Goal: Ask a question

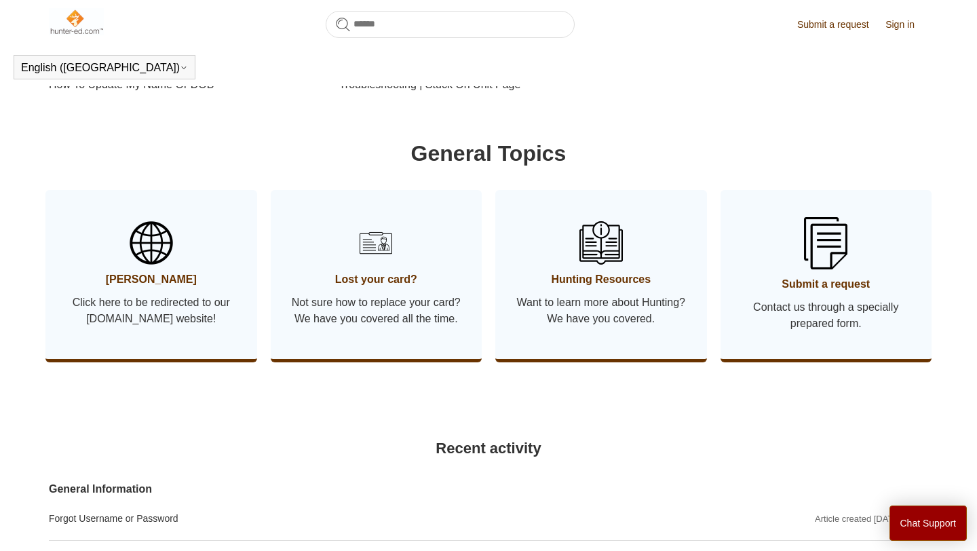
scroll to position [615, 0]
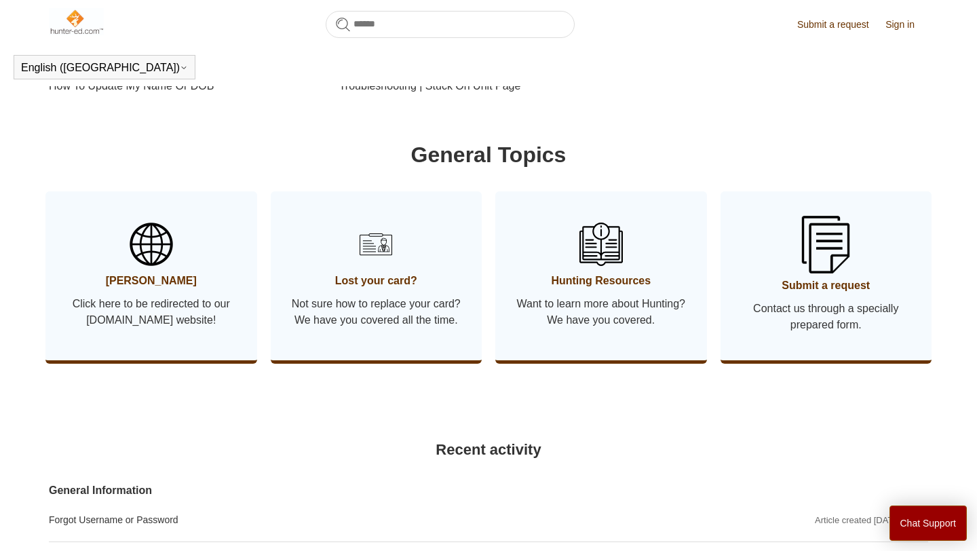
click at [760, 315] on link "Submit a request Contact us through a specially prepared form." at bounding box center [826, 275] width 212 height 169
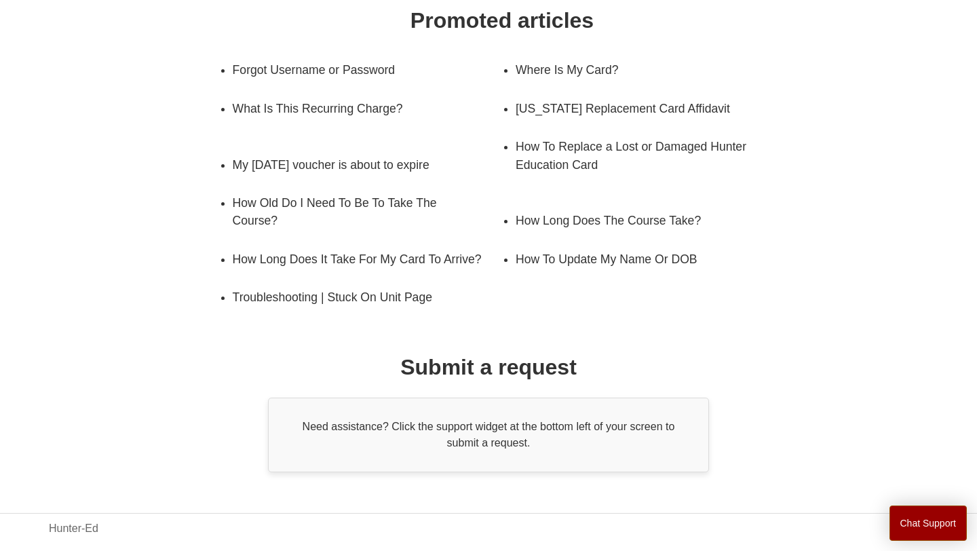
scroll to position [243, 0]
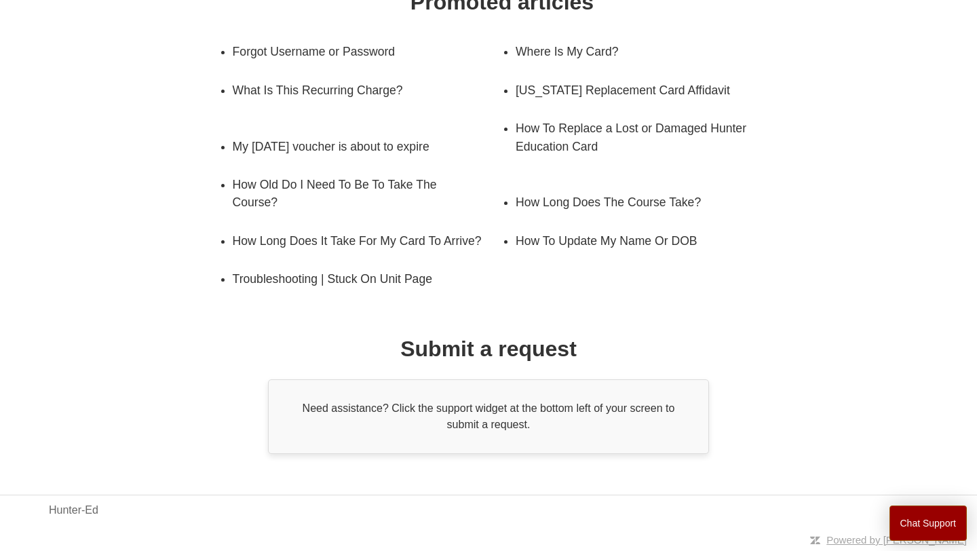
click at [496, 346] on h1 "Submit a request" at bounding box center [488, 348] width 176 height 33
click at [484, 413] on div "Need assistance? Click the support widget at the bottom left of your screen to …" at bounding box center [488, 416] width 441 height 75
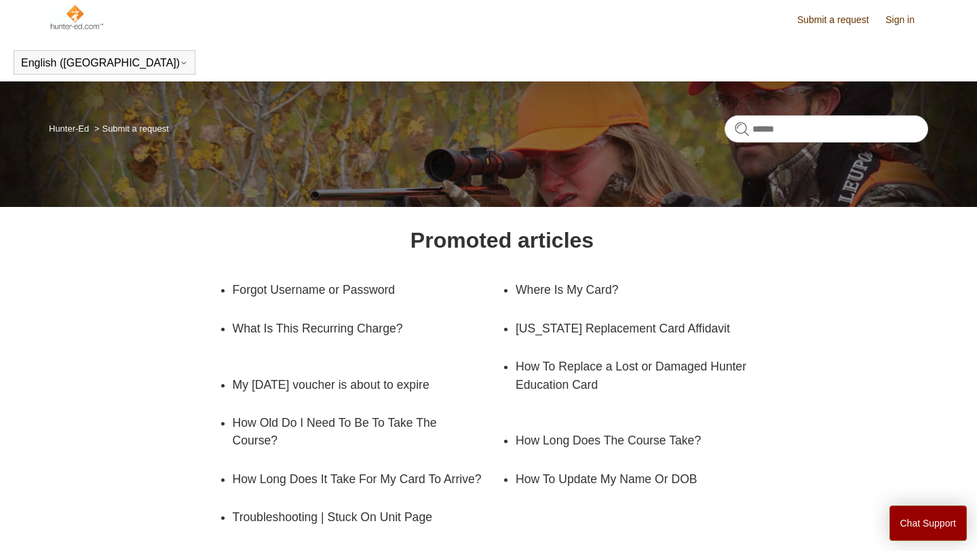
scroll to position [7, 0]
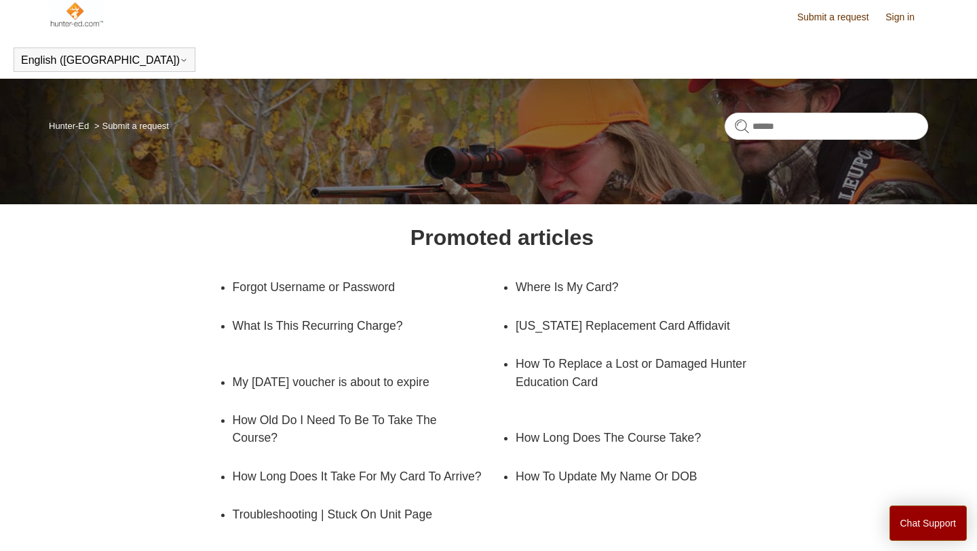
click at [151, 129] on li "Submit a request" at bounding box center [130, 126] width 77 height 10
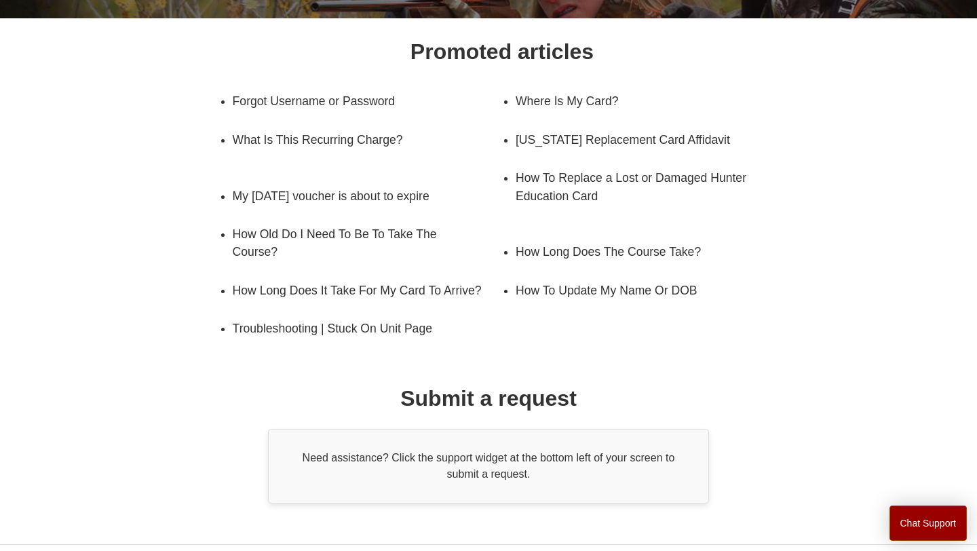
scroll to position [243, 0]
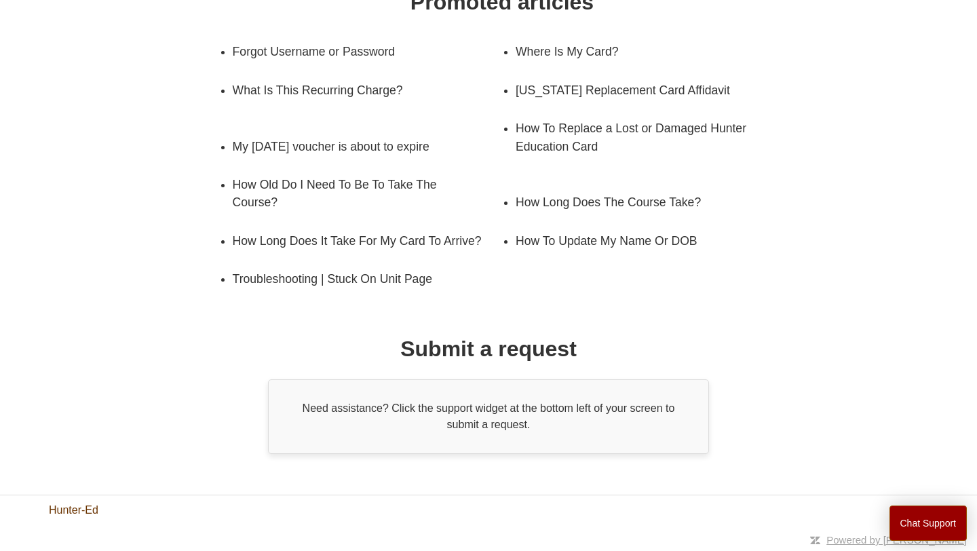
click at [90, 507] on link "Hunter-Ed" at bounding box center [74, 510] width 50 height 16
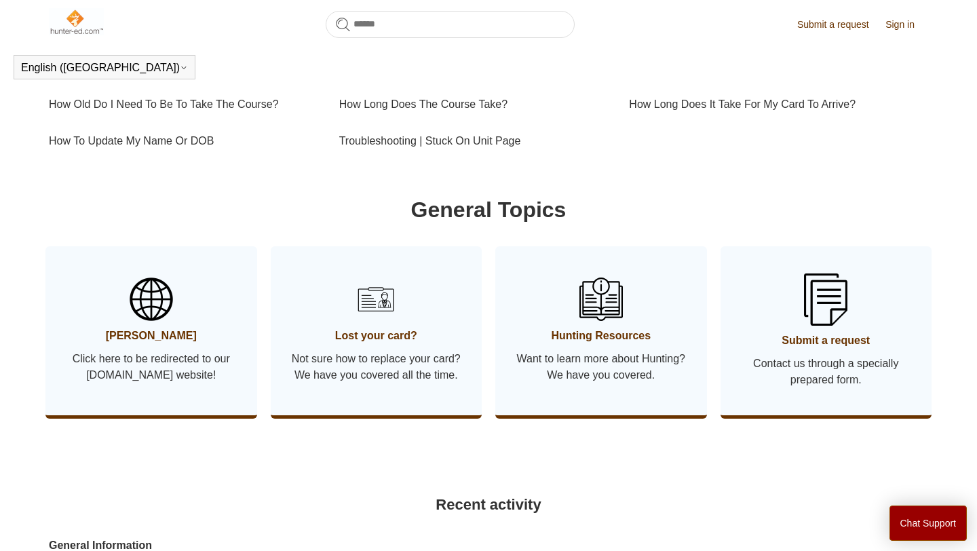
scroll to position [763, 0]
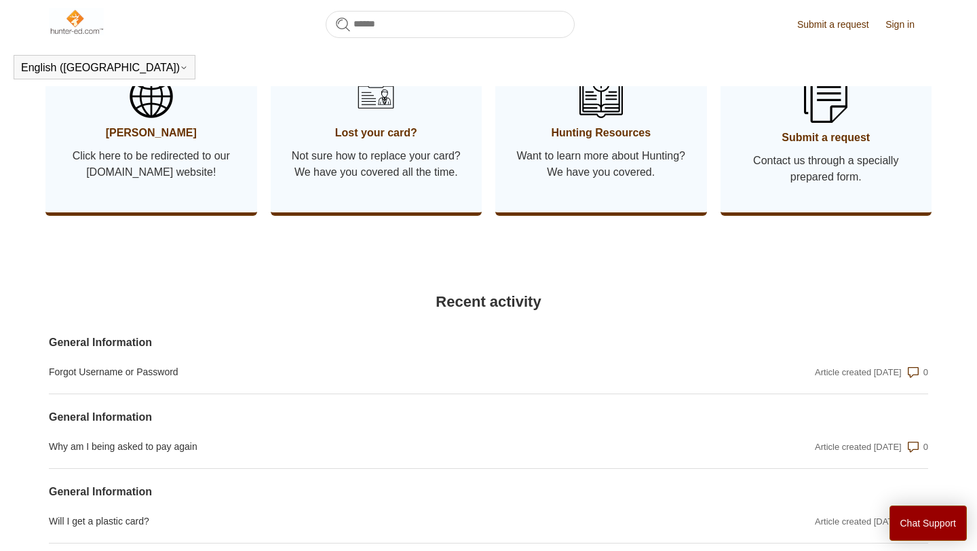
click at [345, 158] on link "Lost your card? Not sure how to replace your card? We have you covered all the …" at bounding box center [377, 127] width 212 height 169
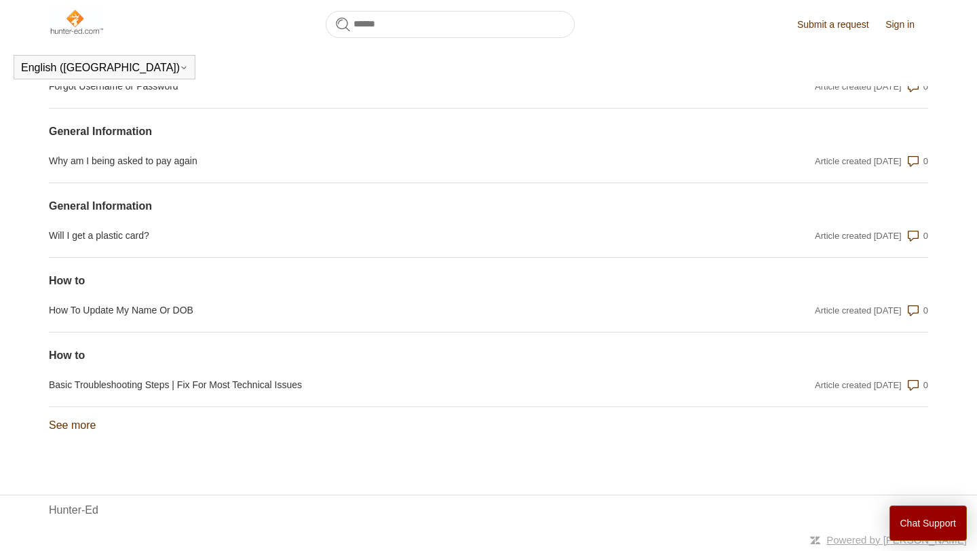
scroll to position [1072, 0]
click at [627, 317] on link "How To Update My Name Or DOB" at bounding box center [356, 310] width 615 height 14
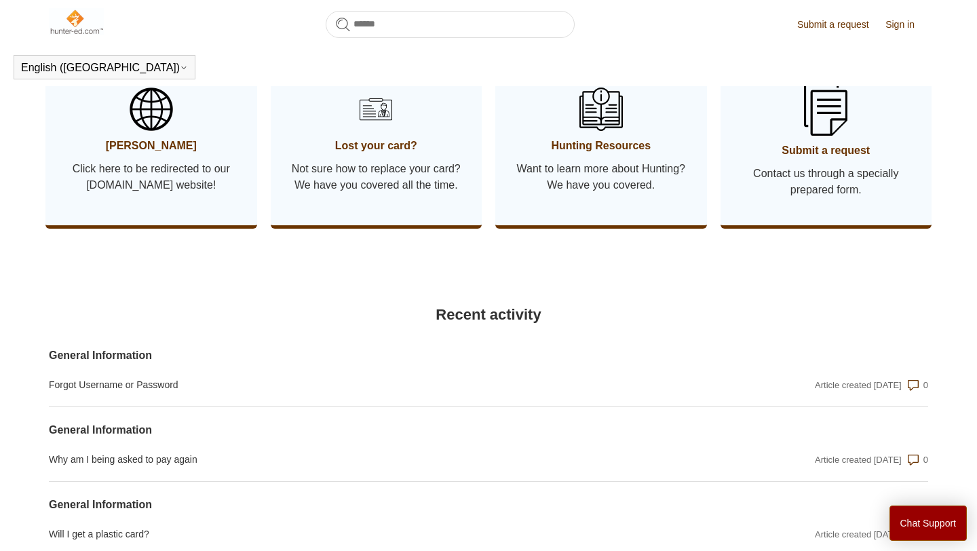
scroll to position [522, 0]
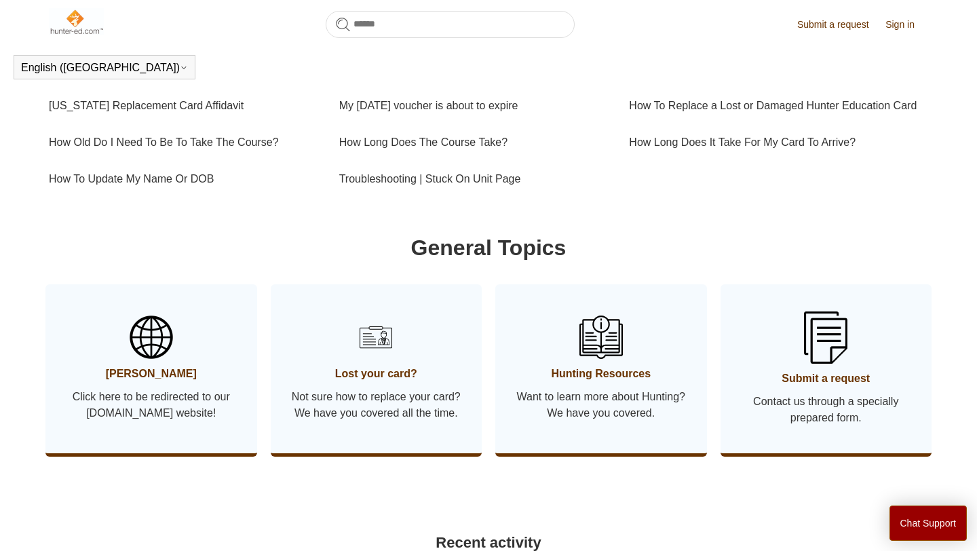
click at [836, 24] on link "Submit a request" at bounding box center [839, 25] width 85 height 14
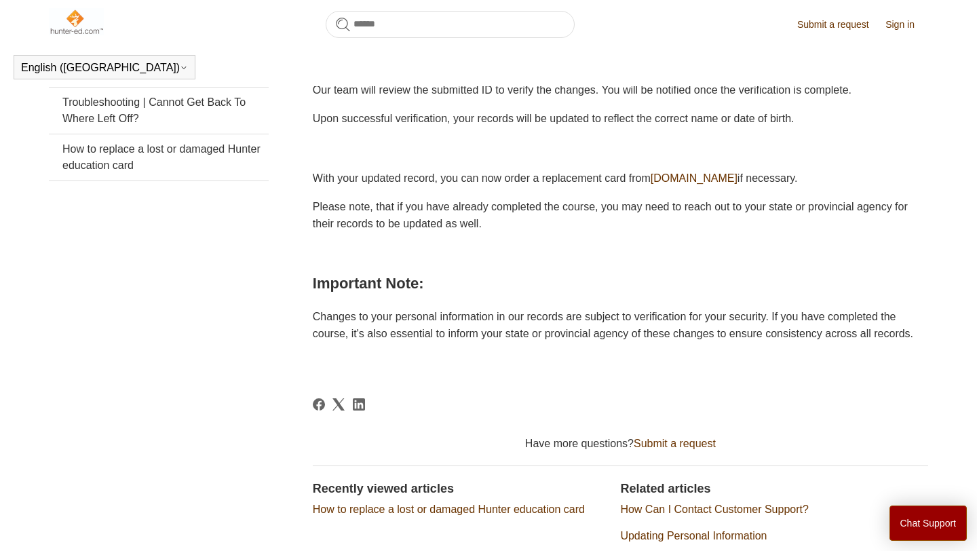
scroll to position [428, 0]
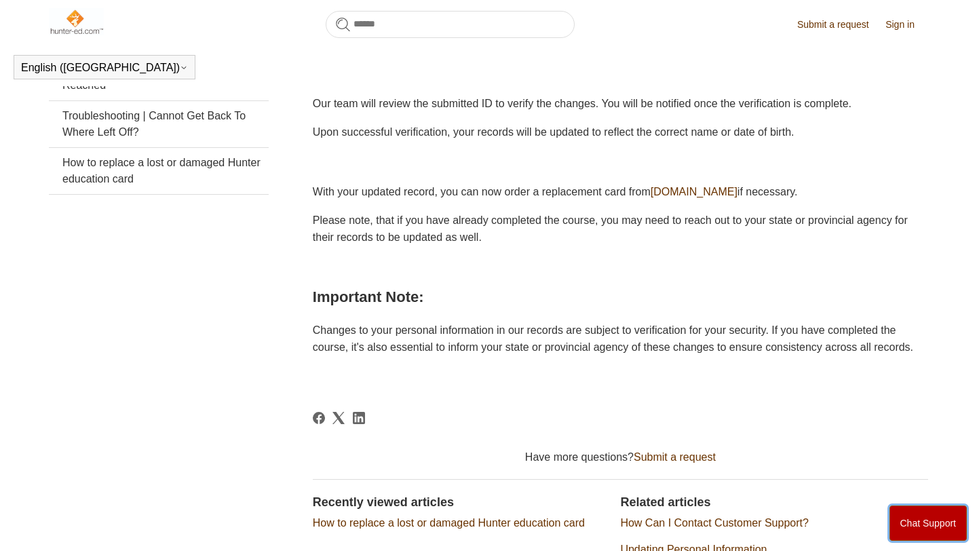
click at [922, 515] on button "Chat Support" at bounding box center [928, 522] width 78 height 35
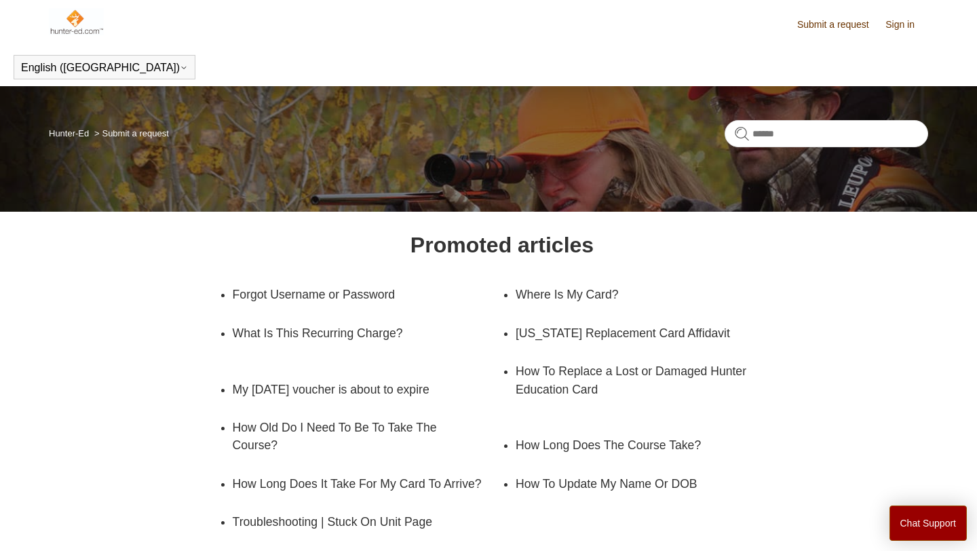
click at [62, 27] on img at bounding box center [76, 21] width 55 height 27
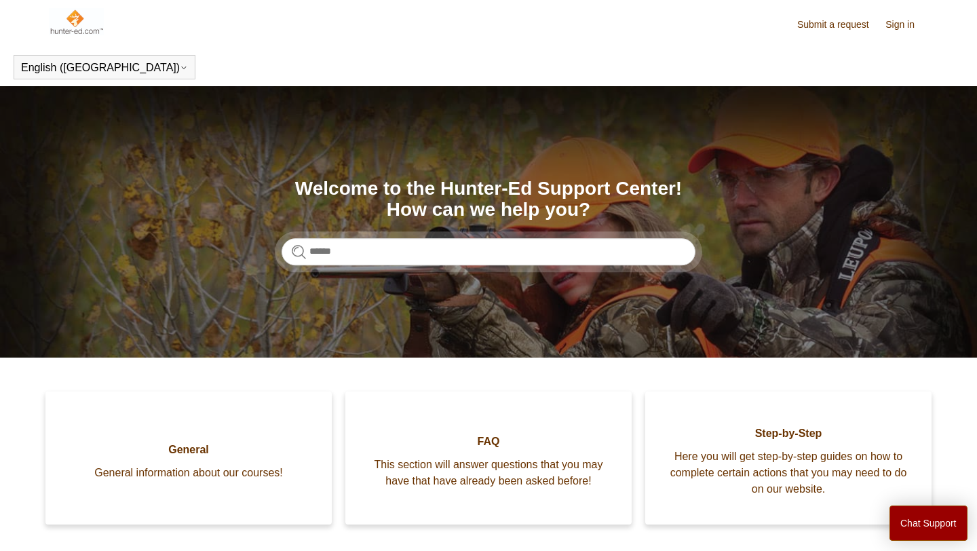
click at [83, 18] on img at bounding box center [76, 21] width 55 height 27
click at [74, 20] on img at bounding box center [76, 21] width 55 height 27
